Goal: Check status

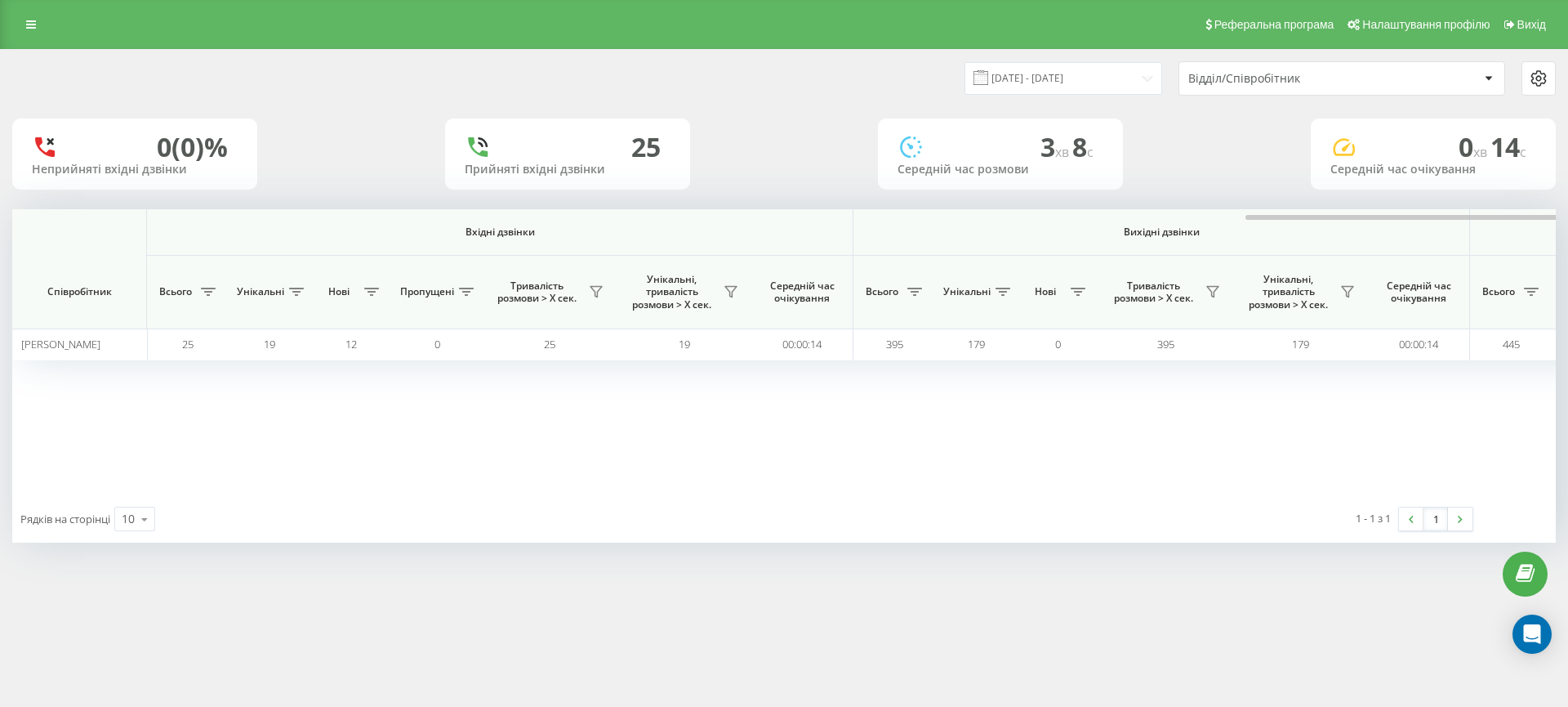
click at [1097, 74] on input "[DATE] - [DATE]" at bounding box center [1064, 78] width 198 height 32
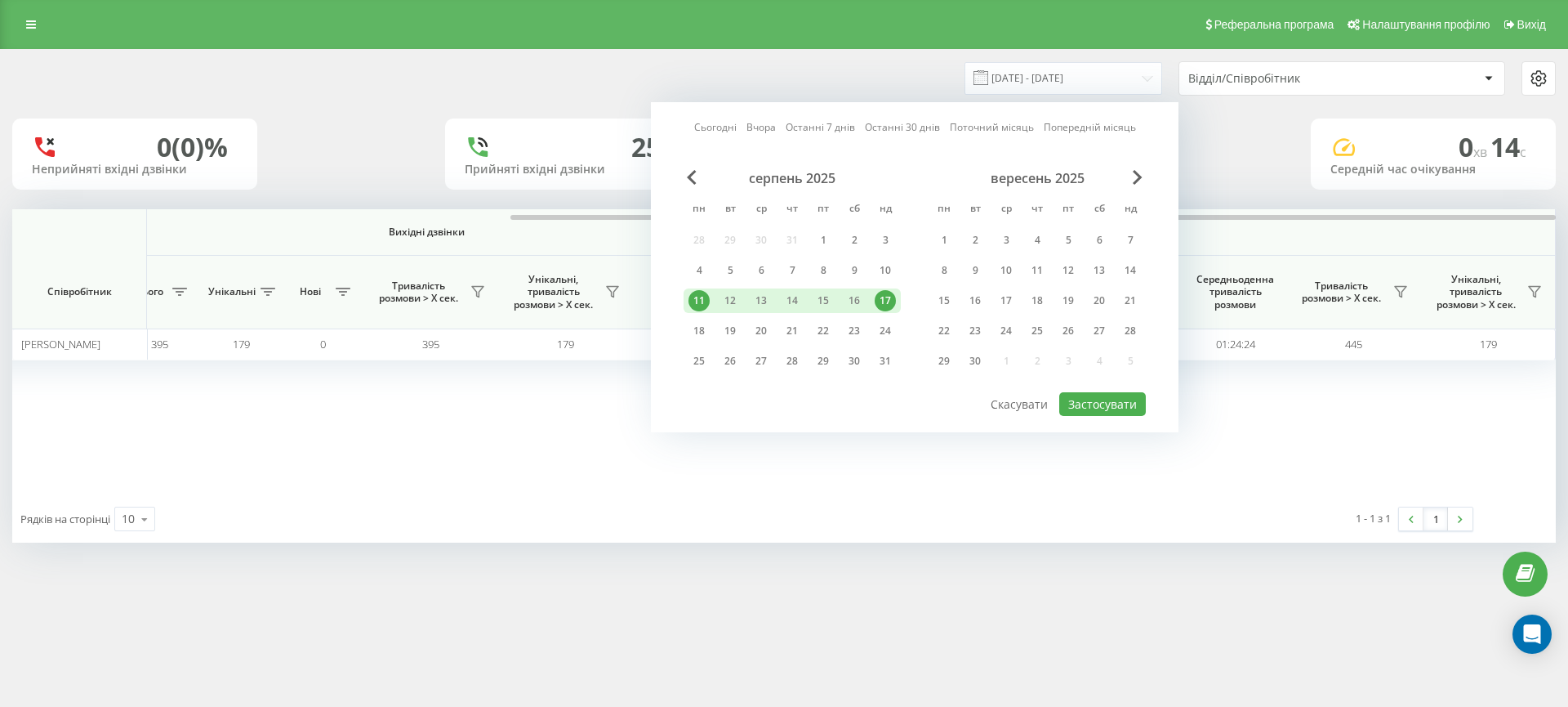
click at [878, 300] on div "17" at bounding box center [885, 300] width 21 height 21
click at [703, 329] on div "18" at bounding box center [699, 330] width 21 height 21
click at [737, 336] on div "19" at bounding box center [730, 330] width 21 height 21
click at [1075, 404] on button "Застосувати" at bounding box center [1103, 404] width 87 height 24
type input "[DATE] - [DATE]"
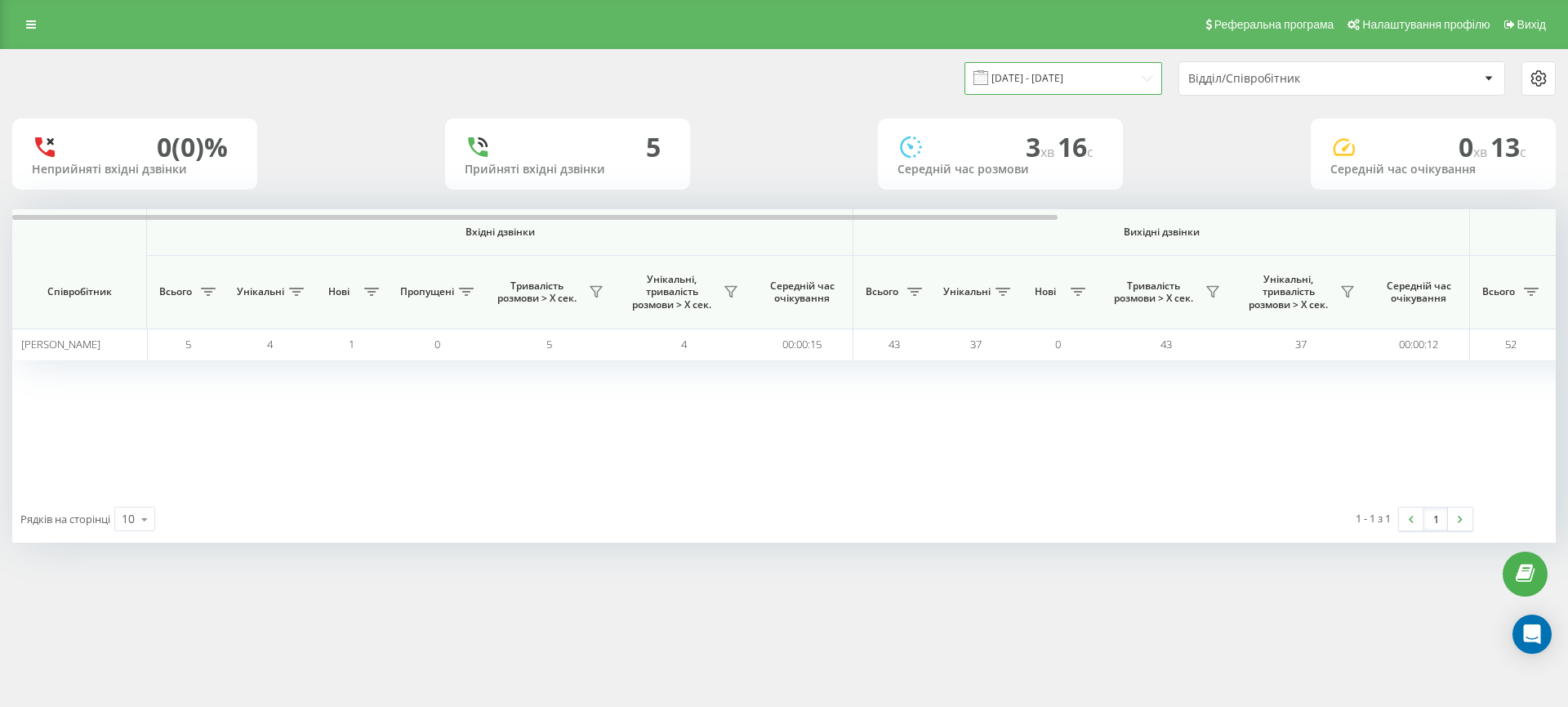
click at [1100, 69] on input "[DATE] - [DATE]" at bounding box center [1064, 78] width 198 height 32
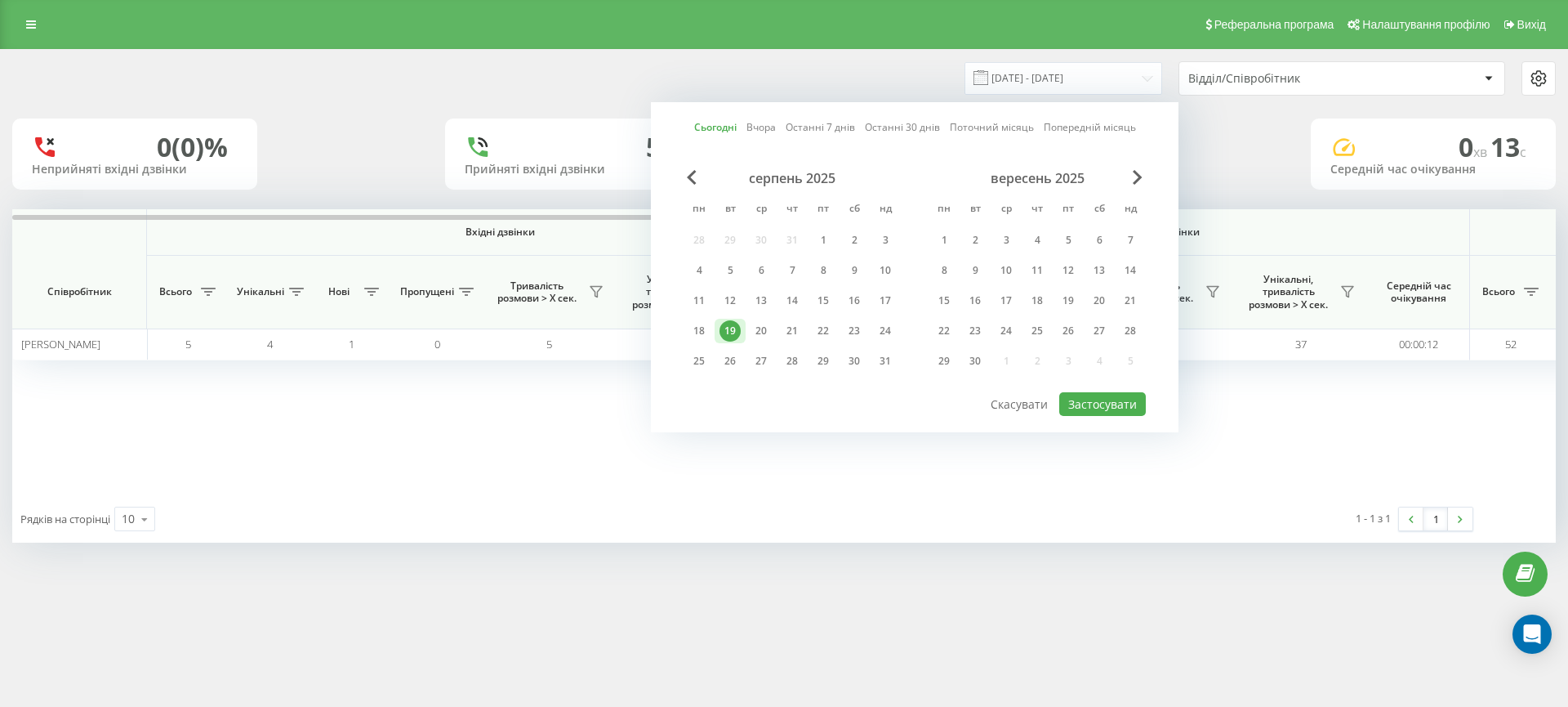
click at [1280, 79] on div "Відділ/Співробітник" at bounding box center [1285, 79] width 195 height 14
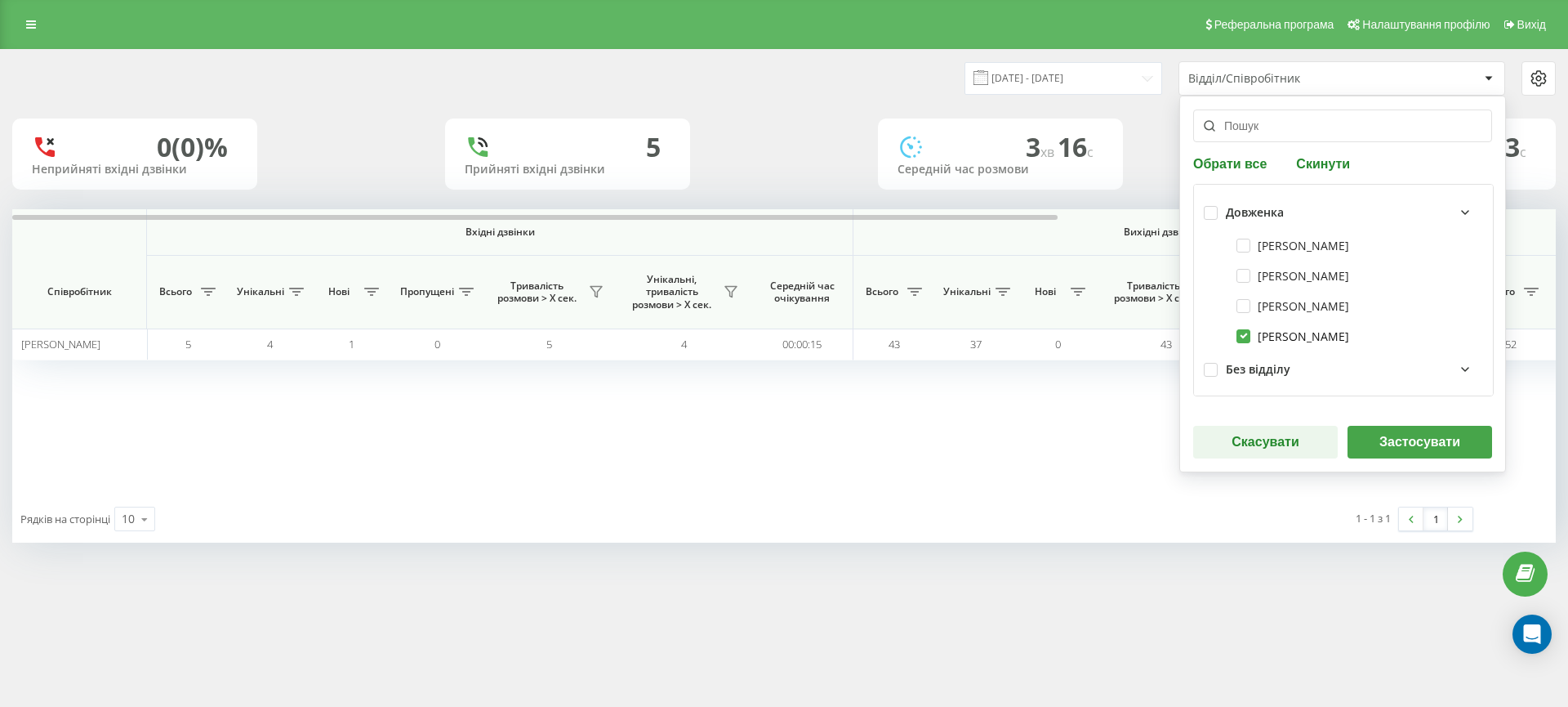
click at [1285, 332] on label "[PERSON_NAME]" at bounding box center [1293, 336] width 113 height 14
checkbox input "false"
click at [1249, 125] on input "text" at bounding box center [1343, 126] width 299 height 33
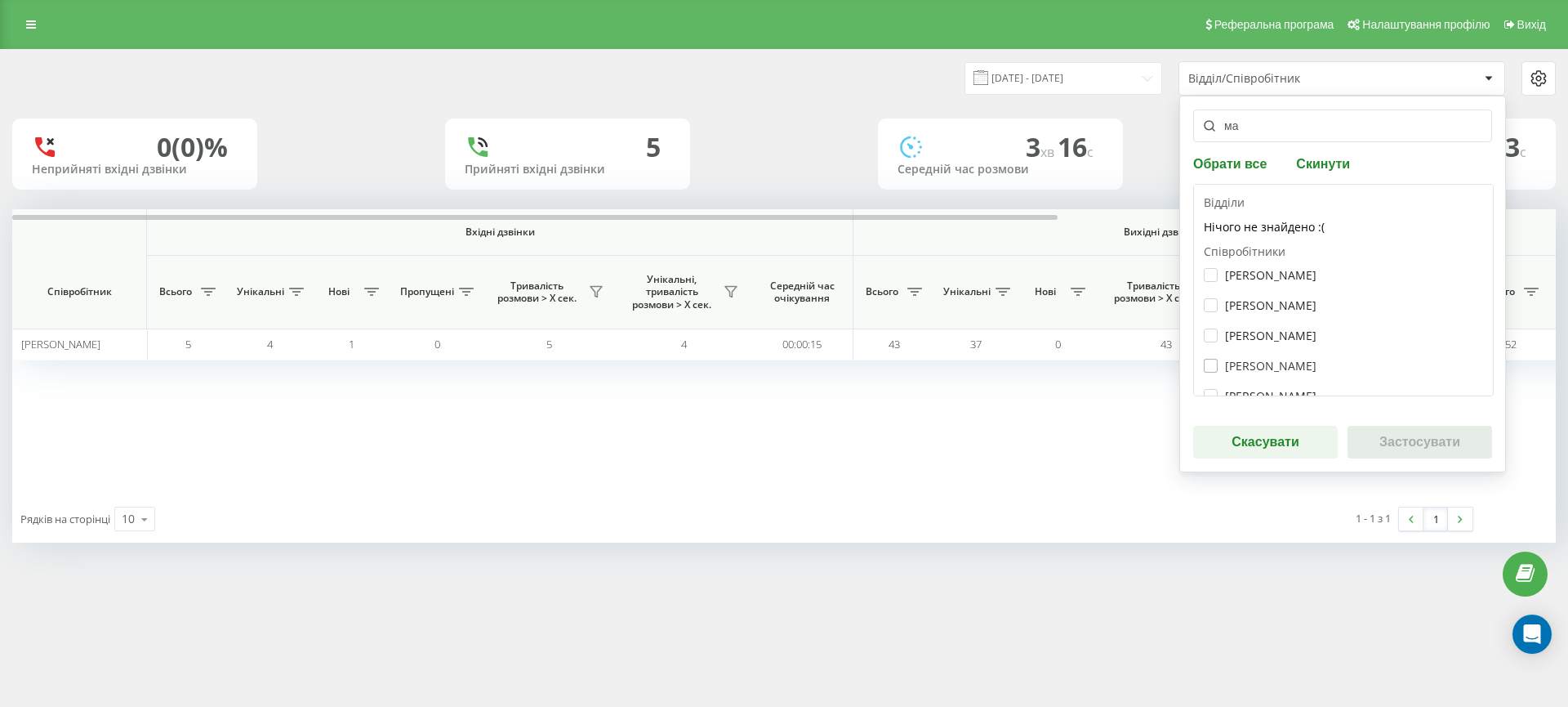
type input "ма"
click at [1271, 364] on label "[PERSON_NAME]" at bounding box center [1261, 366] width 113 height 14
checkbox input "true"
click at [1391, 440] on button "Застосувати" at bounding box center [1420, 441] width 144 height 33
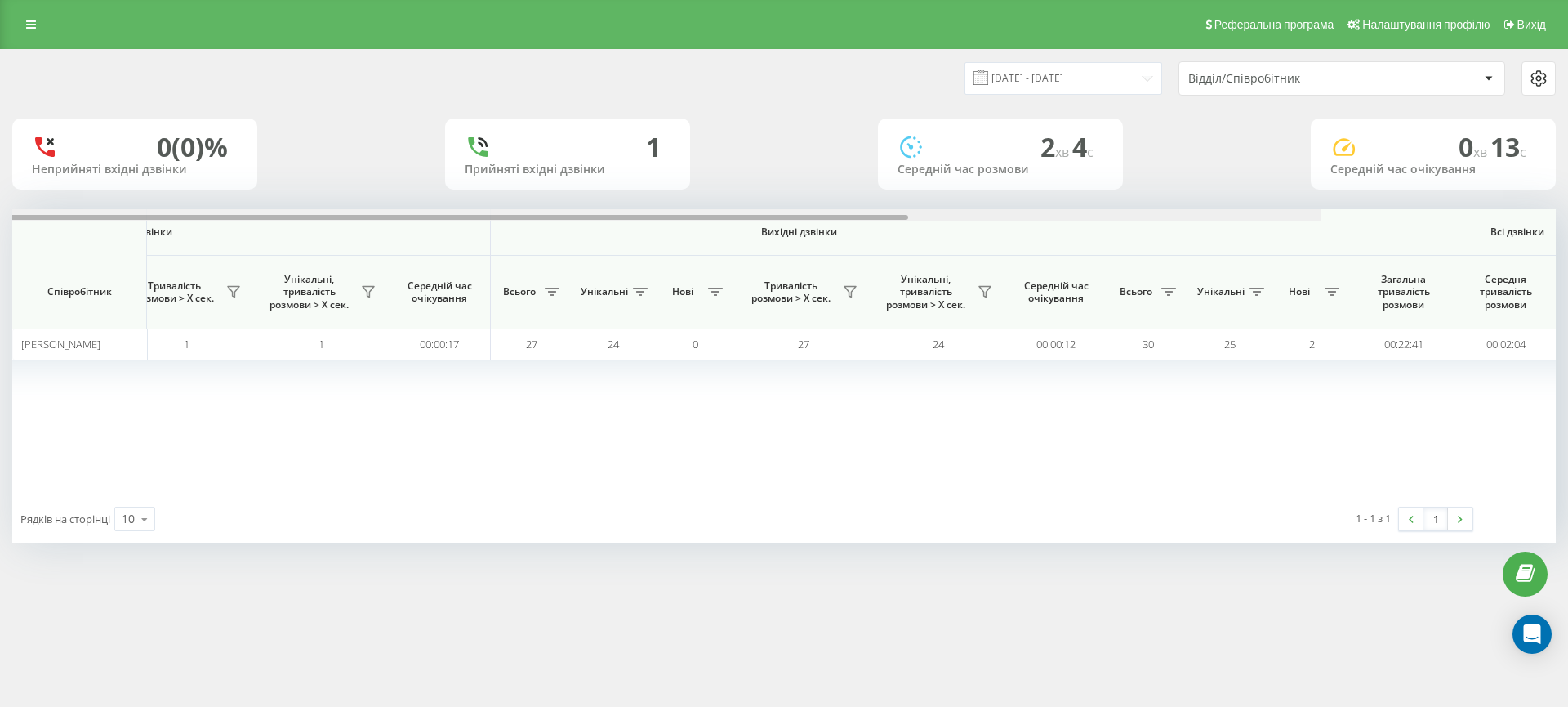
scroll to position [0, 736]
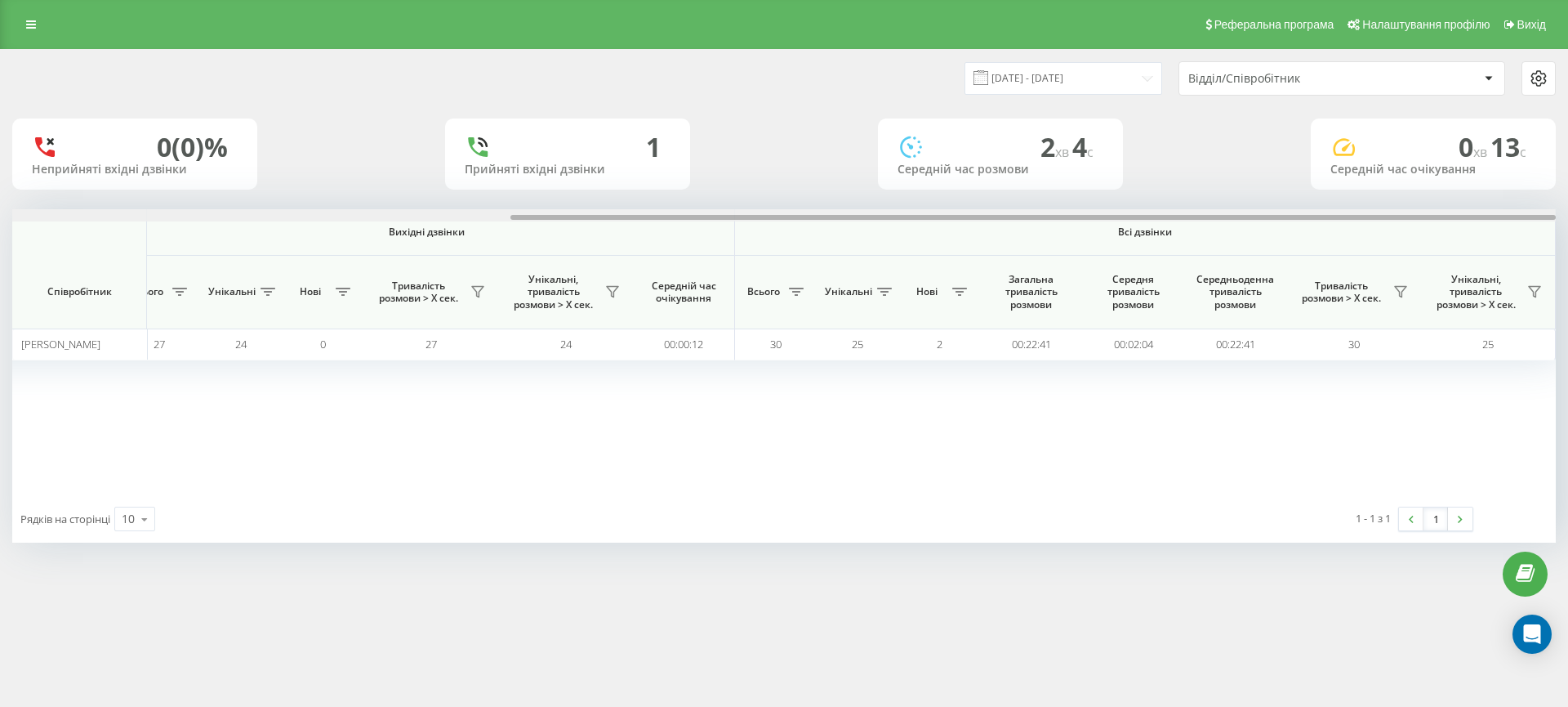
drag, startPoint x: 732, startPoint y: 216, endPoint x: 1299, endPoint y: 239, distance: 567.5
click at [1298, 239] on div "Вхідні дзвінки Вихідні дзвінки Всі дзвінки Співробітник Всього Унікальні Нові П…" at bounding box center [784, 352] width 1544 height 286
drag, startPoint x: 1029, startPoint y: 346, endPoint x: 1096, endPoint y: 428, distance: 105.9
click at [1090, 412] on div "Вхідні дзвінки Вихідні дзвінки Всі дзвінки Співробітник Всього Унікальні Нові П…" at bounding box center [784, 352] width 1544 height 286
click at [1057, 404] on div "Вхідні дзвінки Вихідні дзвінки Всі дзвінки Співробітник Всього Унікальні Нові П…" at bounding box center [784, 352] width 1544 height 286
